Goal: Task Accomplishment & Management: Complete application form

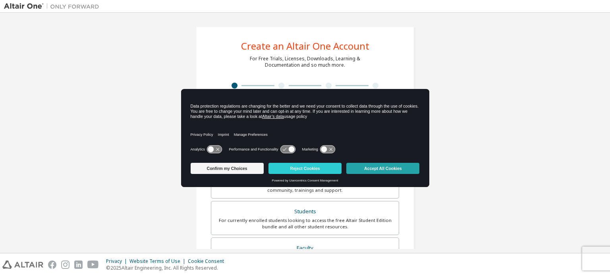
click at [374, 167] on button "Accept All Cookies" at bounding box center [383, 168] width 73 height 11
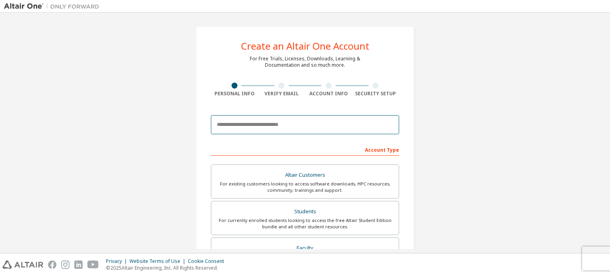
click at [304, 125] on input "email" at bounding box center [305, 124] width 188 height 19
type input "**********"
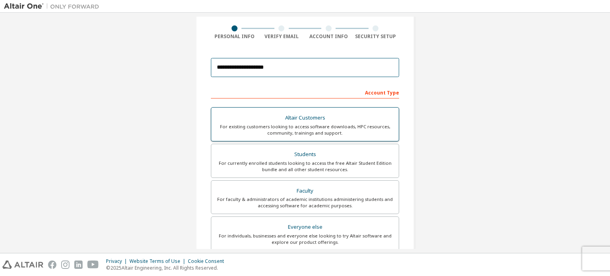
scroll to position [79, 0]
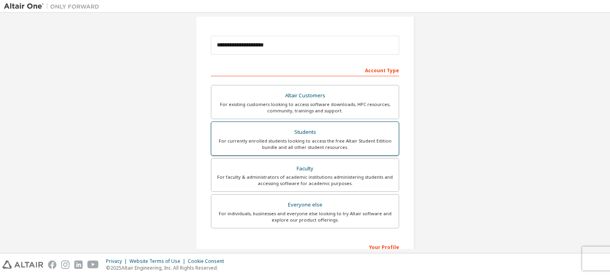
click at [340, 145] on div "For currently enrolled students looking to access the free Altair Student Editi…" at bounding box center [305, 144] width 178 height 13
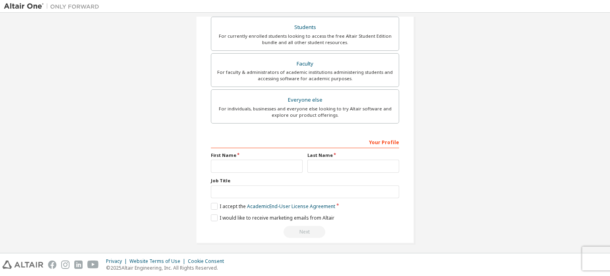
scroll to position [186, 0]
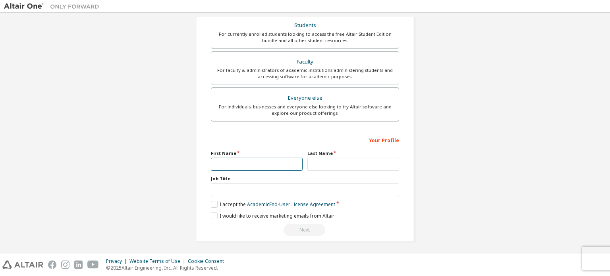
click at [267, 159] on input "text" at bounding box center [257, 164] width 92 height 13
type input "*"
type input "***"
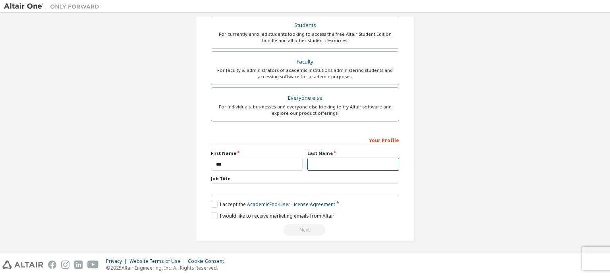
click at [343, 162] on input "text" at bounding box center [354, 164] width 92 height 13
type input "****"
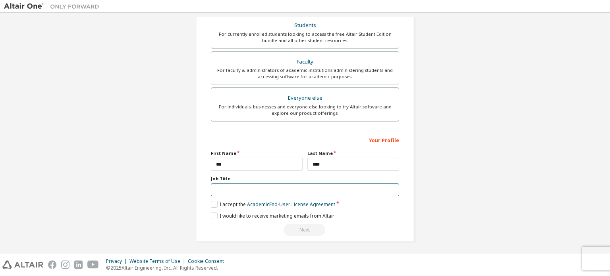
click at [254, 184] on input "text" at bounding box center [305, 190] width 188 height 13
type input "*******"
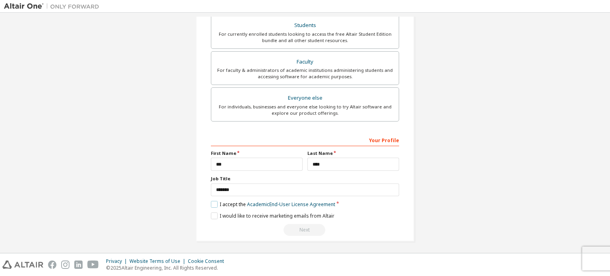
click at [216, 203] on label "I accept the Academic End-User License Agreement" at bounding box center [273, 204] width 124 height 7
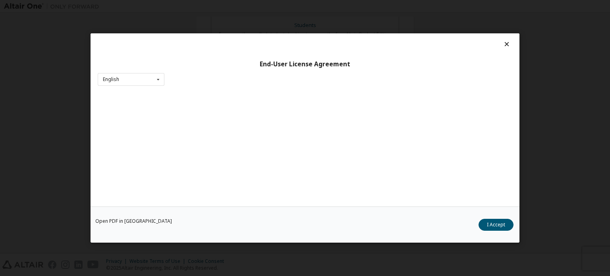
click at [218, 212] on div "Open PDF in New Tab I Accept" at bounding box center [305, 225] width 429 height 36
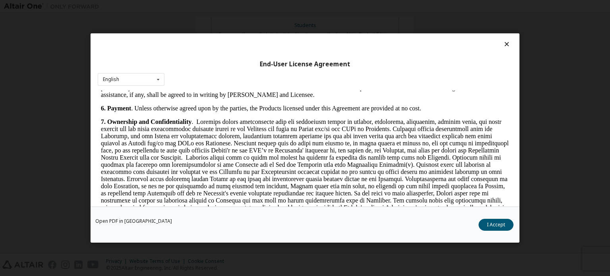
scroll to position [874, 0]
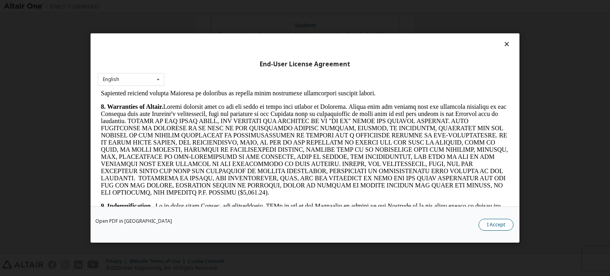
click at [493, 227] on button "I Accept" at bounding box center [496, 225] width 35 height 12
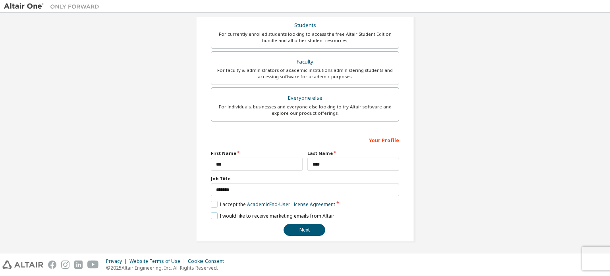
click at [214, 213] on label "I would like to receive marketing emails from Altair" at bounding box center [273, 216] width 124 height 7
click at [292, 227] on button "Next" at bounding box center [305, 230] width 42 height 12
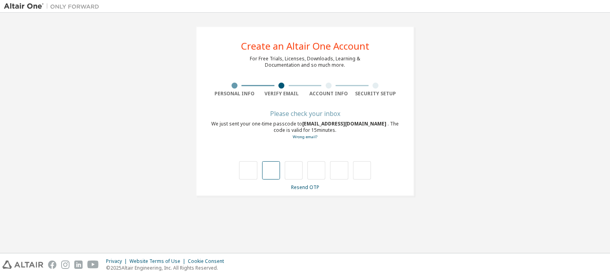
type input "*"
click at [314, 172] on input "*" at bounding box center [317, 170] width 18 height 18
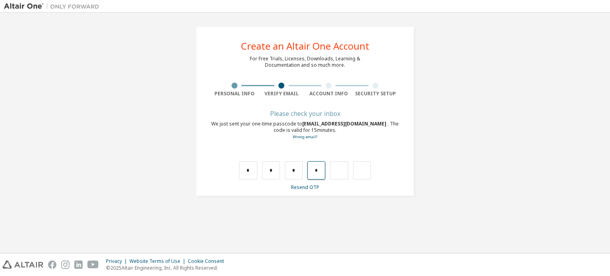
click at [324, 171] on input "*" at bounding box center [317, 170] width 18 height 18
click at [271, 177] on input "text" at bounding box center [271, 170] width 18 height 18
type input "*"
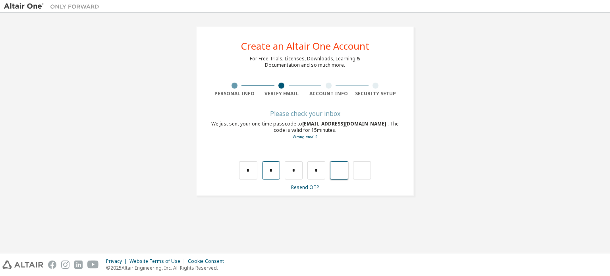
type input "*"
